Goal: Transaction & Acquisition: Purchase product/service

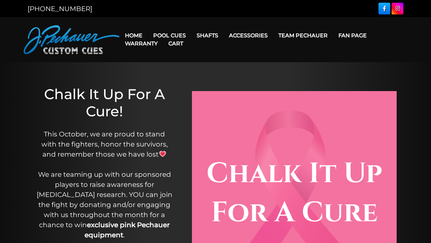
click at [175, 35] on link "Cart" at bounding box center [176, 43] width 26 height 17
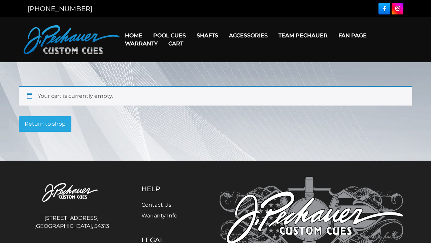
click at [186, 36] on link "Cart" at bounding box center [176, 43] width 26 height 17
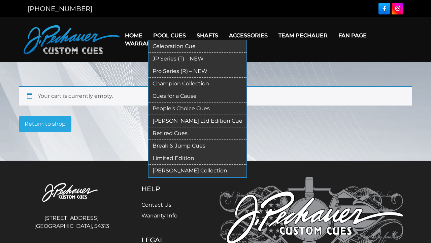
click at [177, 58] on link "JP Series (T) – NEW" at bounding box center [197, 59] width 98 height 12
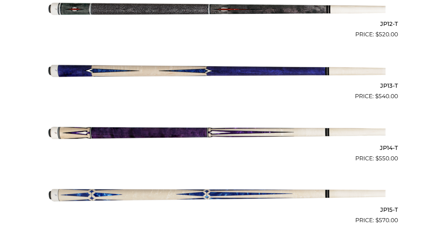
scroll to position [847, 0]
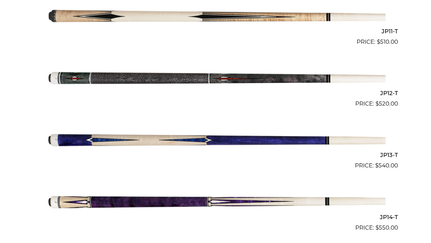
click at [196, 76] on img at bounding box center [215, 77] width 340 height 57
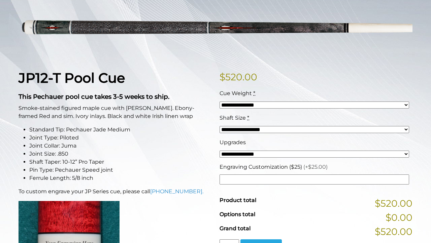
scroll to position [93, 0]
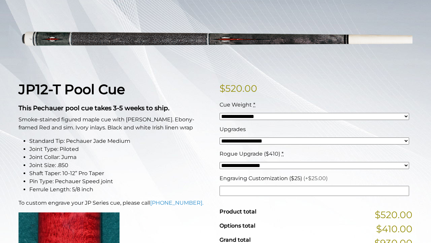
click at [278, 136] on div "**********" at bounding box center [314, 138] width 193 height 25
select select "*****"
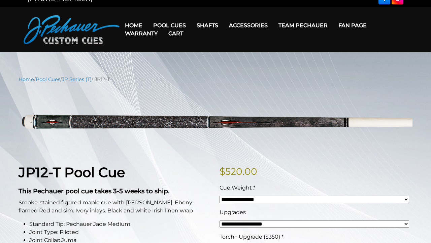
scroll to position [9, 0]
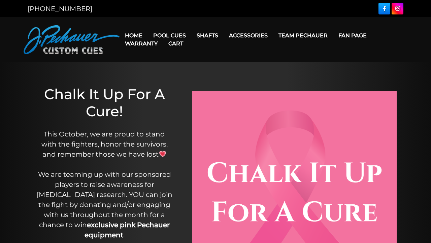
click at [178, 36] on link "Cart" at bounding box center [176, 43] width 26 height 17
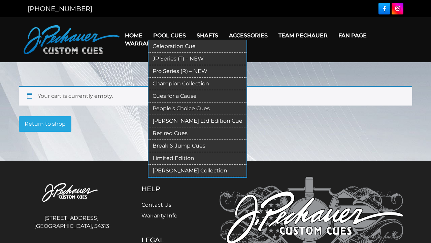
click at [169, 71] on link "Pro Series (R) – NEW" at bounding box center [197, 71] width 98 height 12
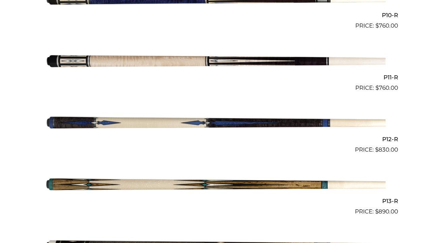
scroll to position [755, 0]
